Goal: Task Accomplishment & Management: Manage account settings

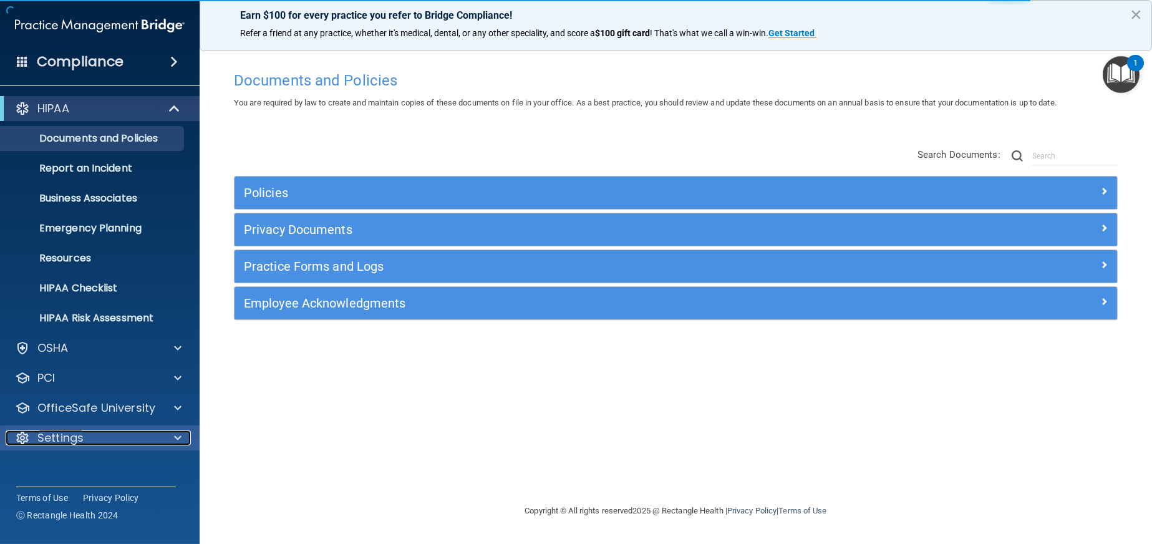
click at [137, 439] on div "Settings" at bounding box center [83, 438] width 155 height 15
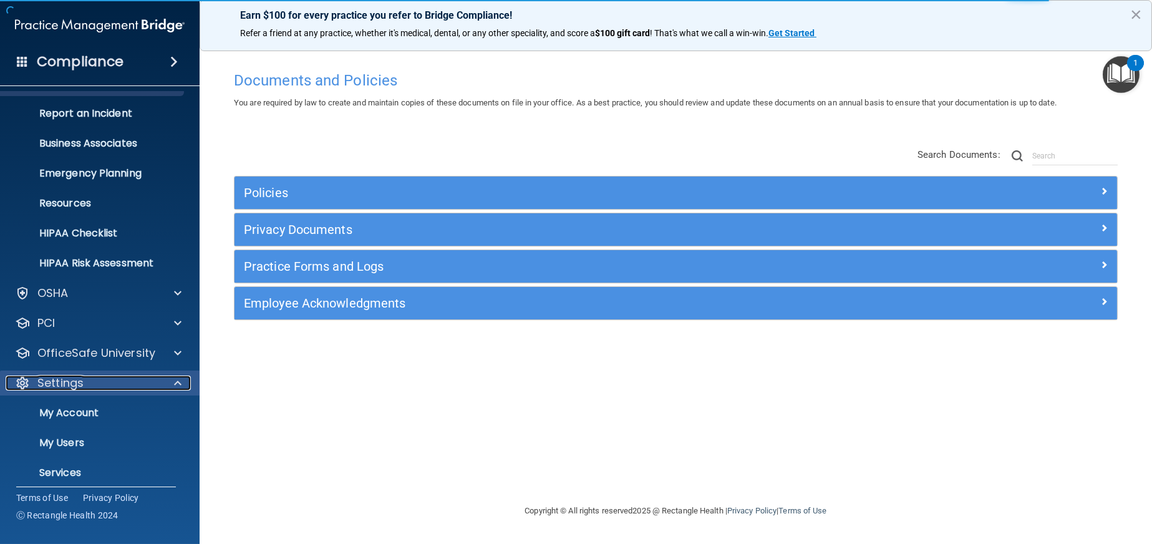
scroll to position [93, 0]
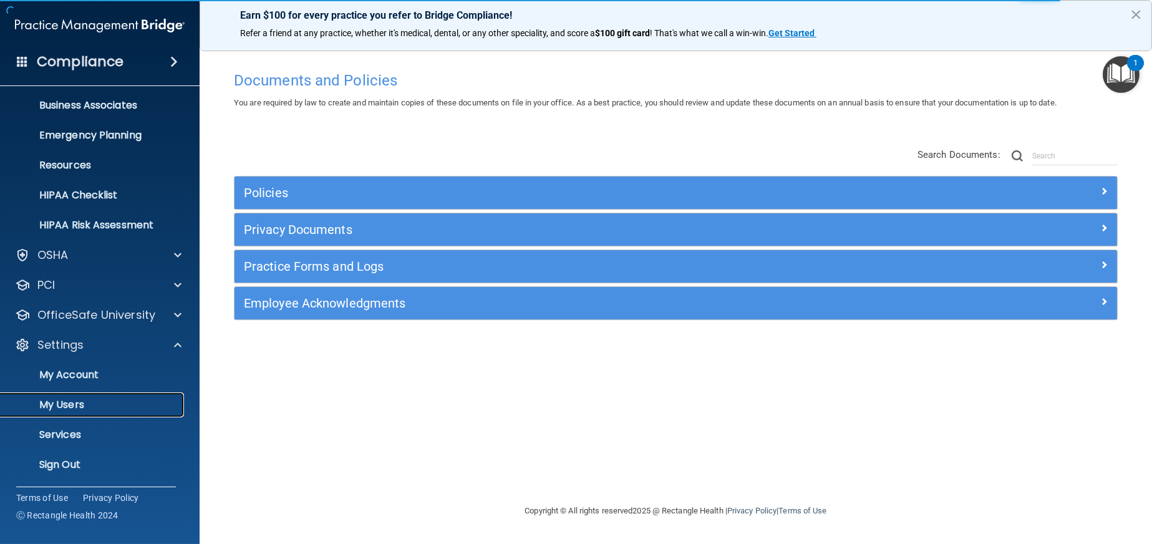
click at [87, 407] on p "My Users" at bounding box center [93, 405] width 170 height 12
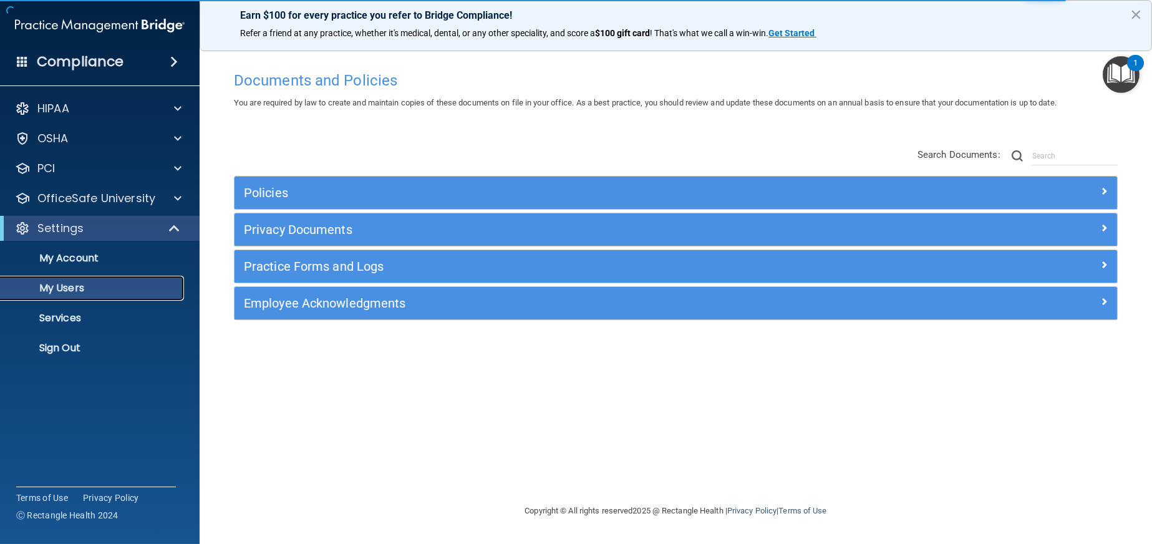
click at [82, 290] on p "My Users" at bounding box center [93, 288] width 170 height 12
select select "20"
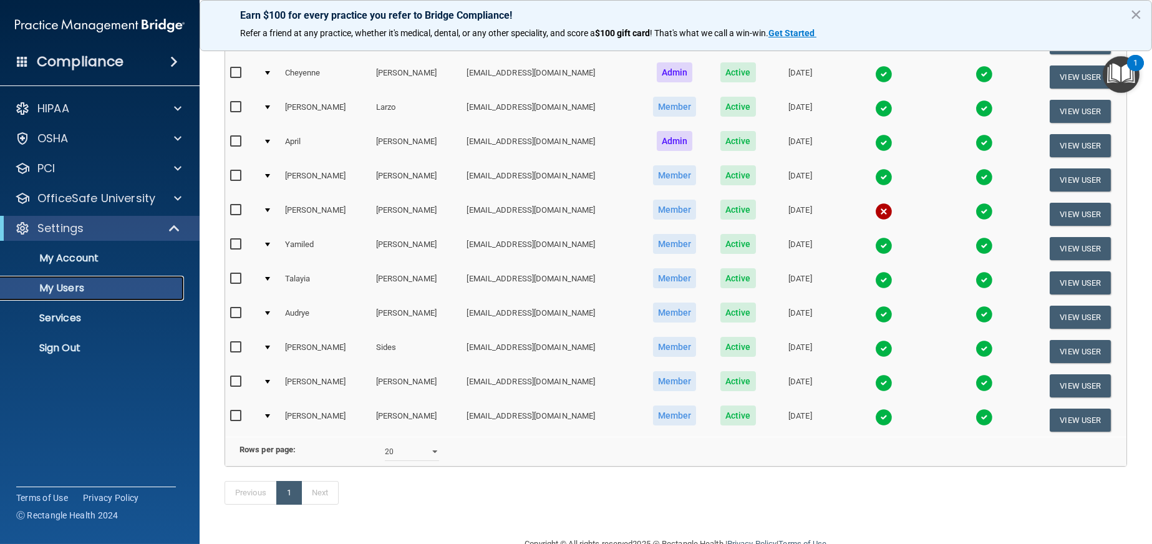
scroll to position [312, 0]
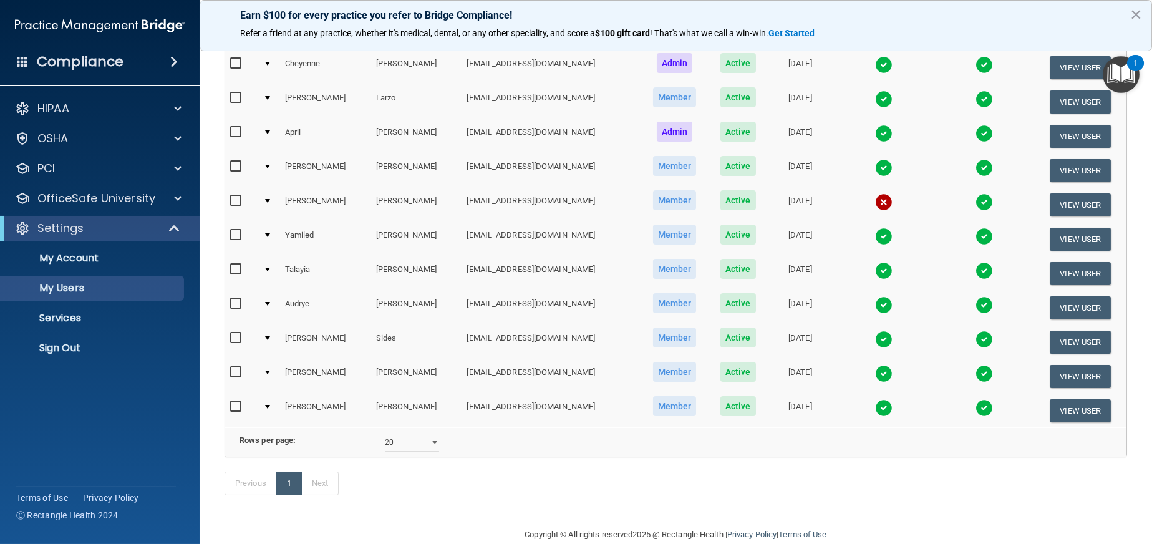
click at [875, 334] on img at bounding box center [883, 339] width 17 height 17
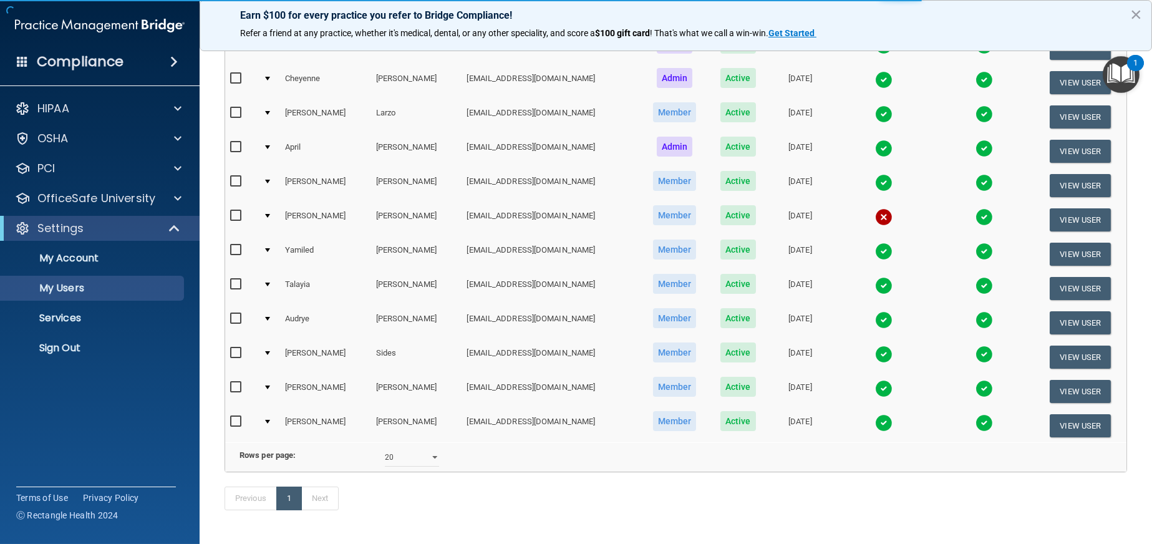
click at [875, 357] on img at bounding box center [883, 354] width 17 height 17
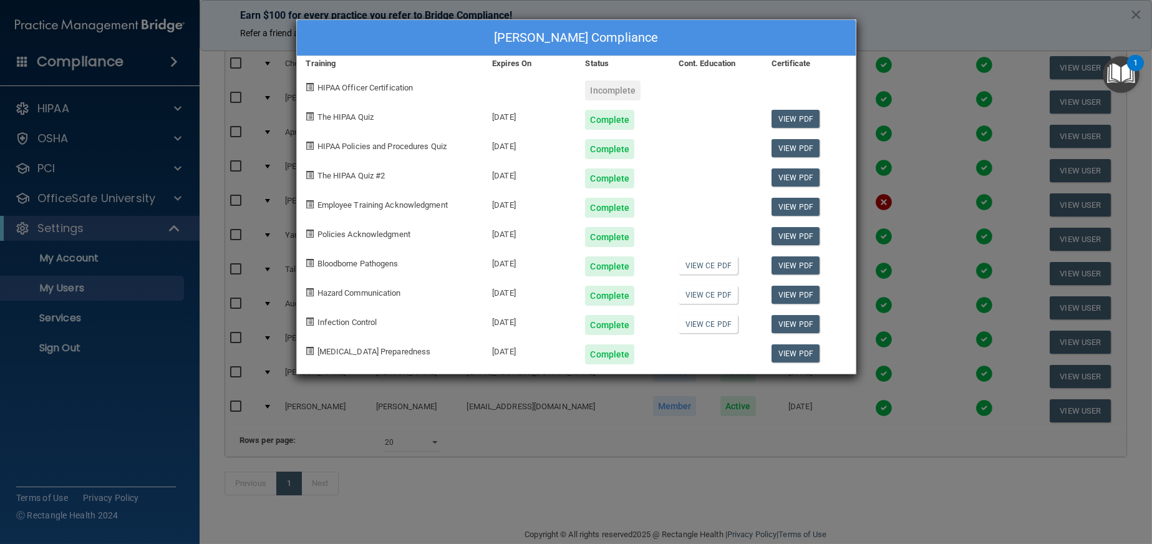
click at [939, 342] on div "[PERSON_NAME] Compliance Training Expires On Status Cont. Education Certificate…" at bounding box center [576, 272] width 1152 height 544
click at [938, 341] on div "[PERSON_NAME] Compliance Training Expires On Status Cont. Education Certificate…" at bounding box center [576, 272] width 1152 height 544
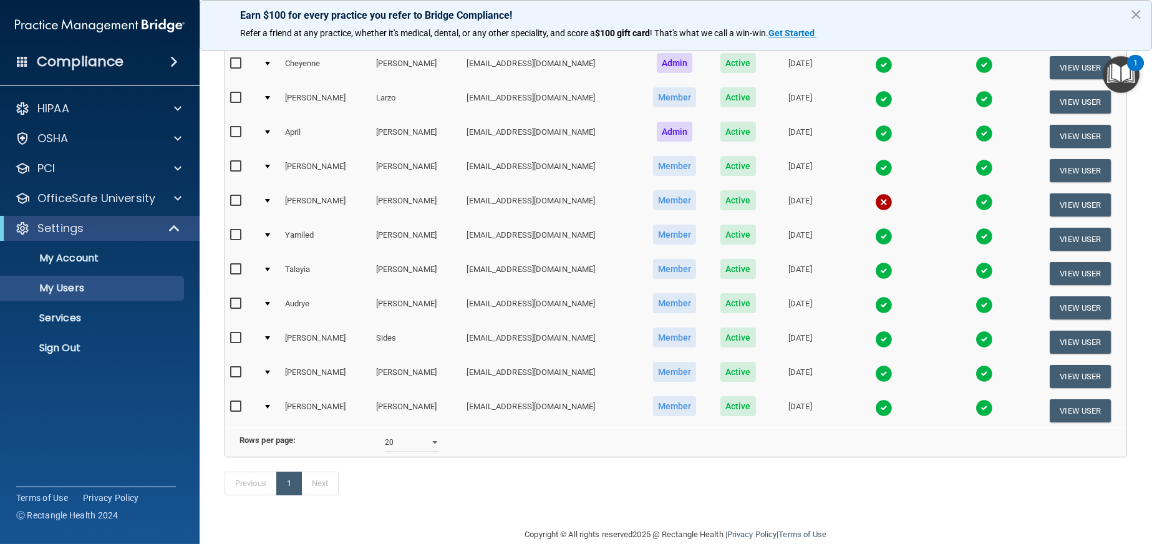
click at [976, 336] on img at bounding box center [984, 339] width 17 height 17
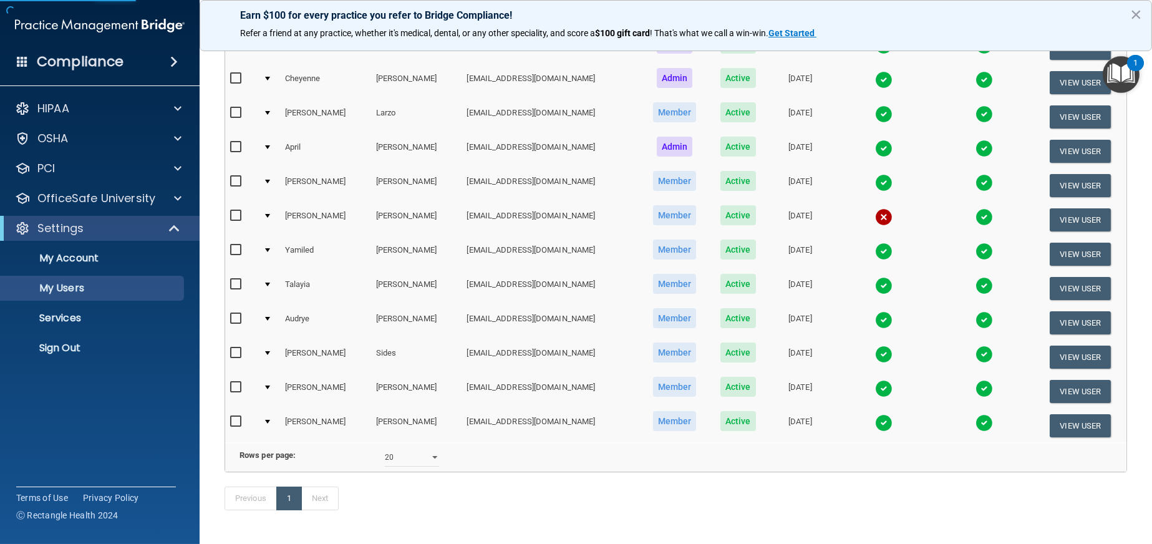
click at [977, 349] on img at bounding box center [984, 354] width 17 height 17
click at [973, 353] on body "Compliance HIPAA Documents and Policies Report an Incident Business Associates …" at bounding box center [576, 272] width 1152 height 544
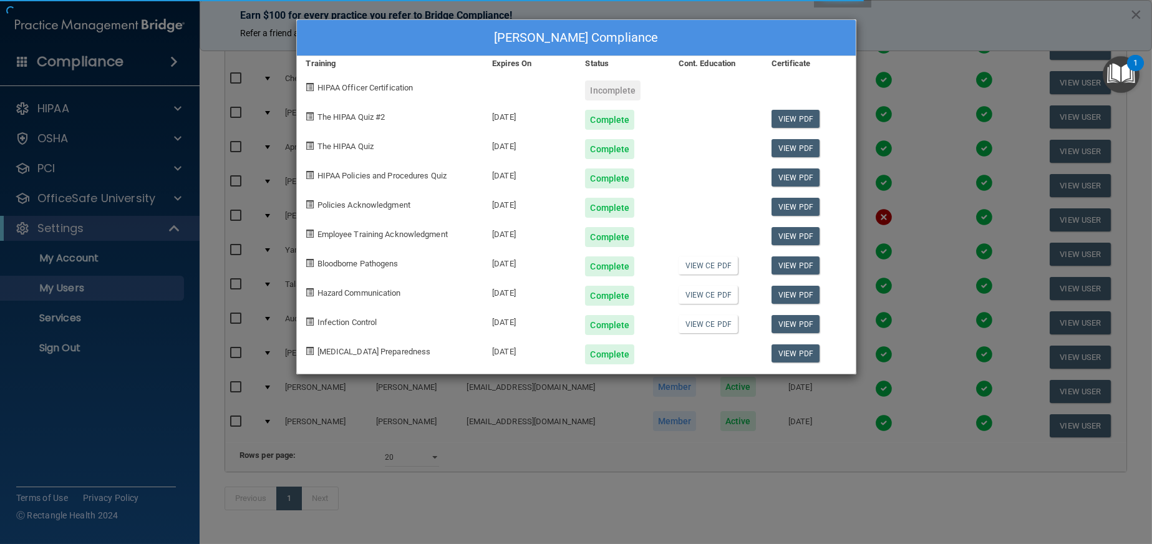
click at [972, 353] on div "[PERSON_NAME] Compliance Training Expires On Status Cont. Education Certificate…" at bounding box center [576, 272] width 1152 height 544
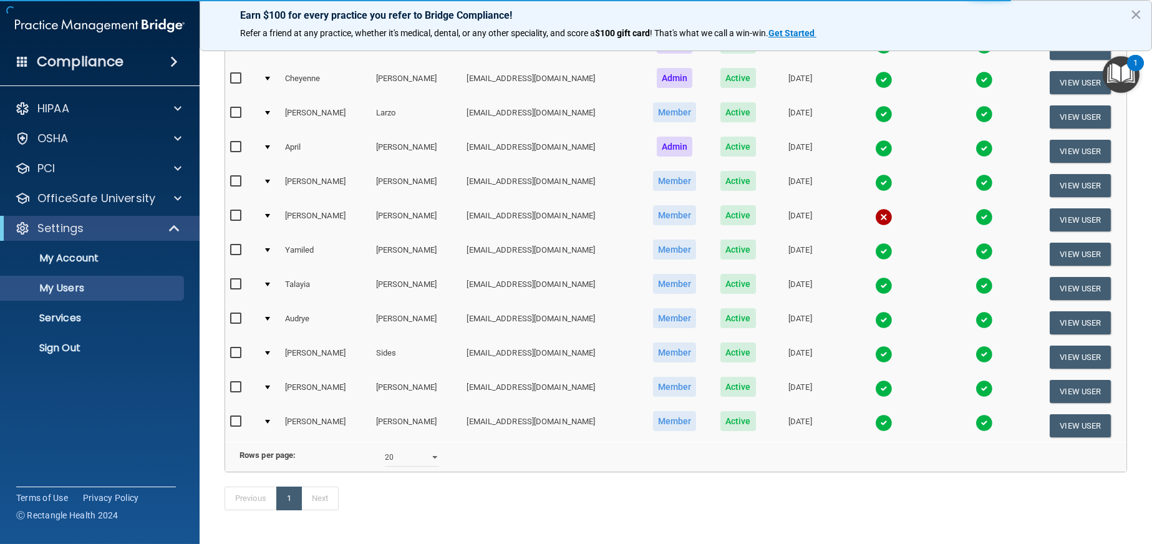
click at [976, 353] on img at bounding box center [984, 354] width 17 height 17
